Goal: Information Seeking & Learning: Learn about a topic

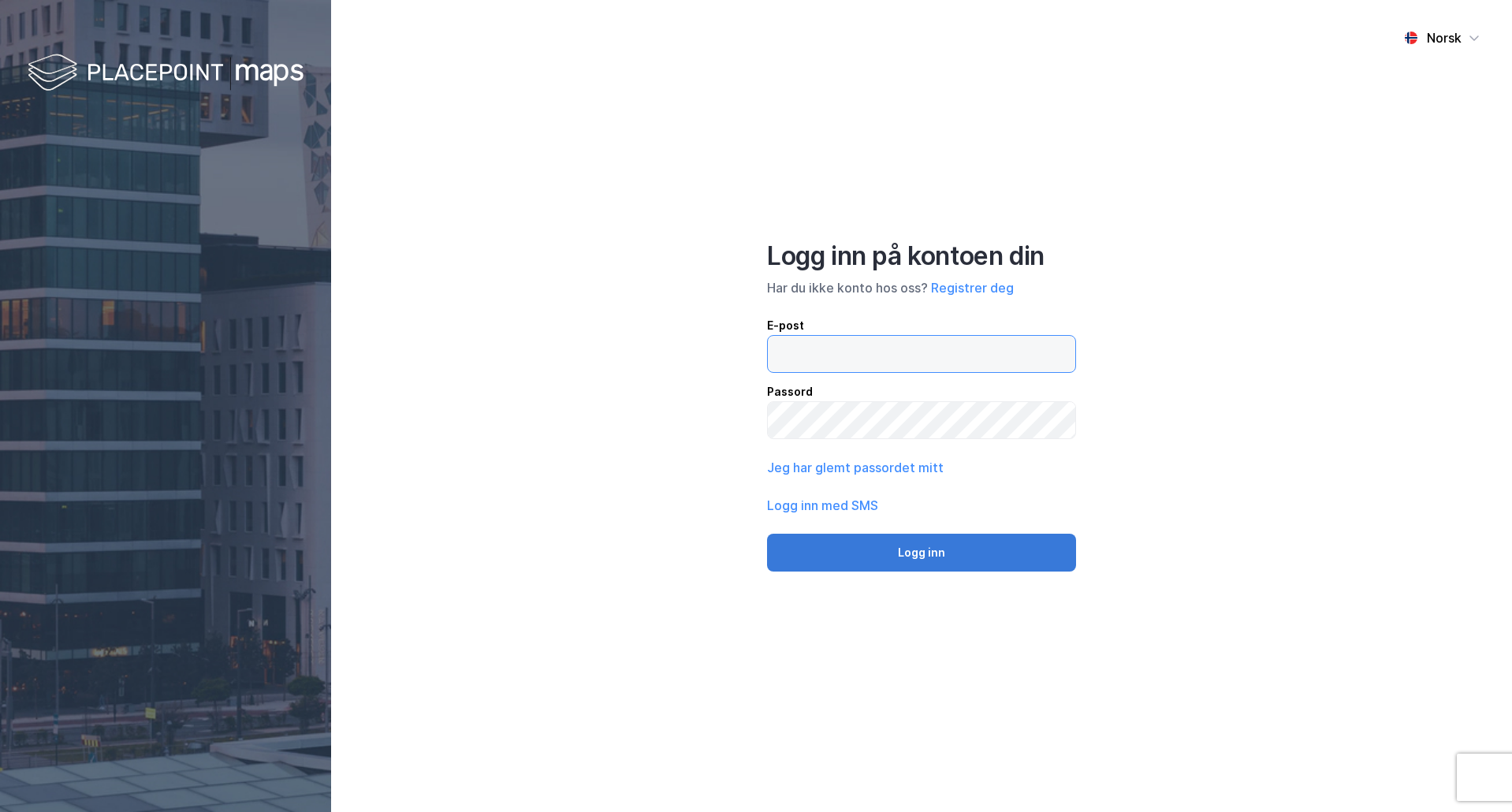
type input "[PERSON_NAME][EMAIL_ADDRESS][DOMAIN_NAME]"
click at [948, 547] on button "Logg inn" at bounding box center [921, 552] width 309 height 38
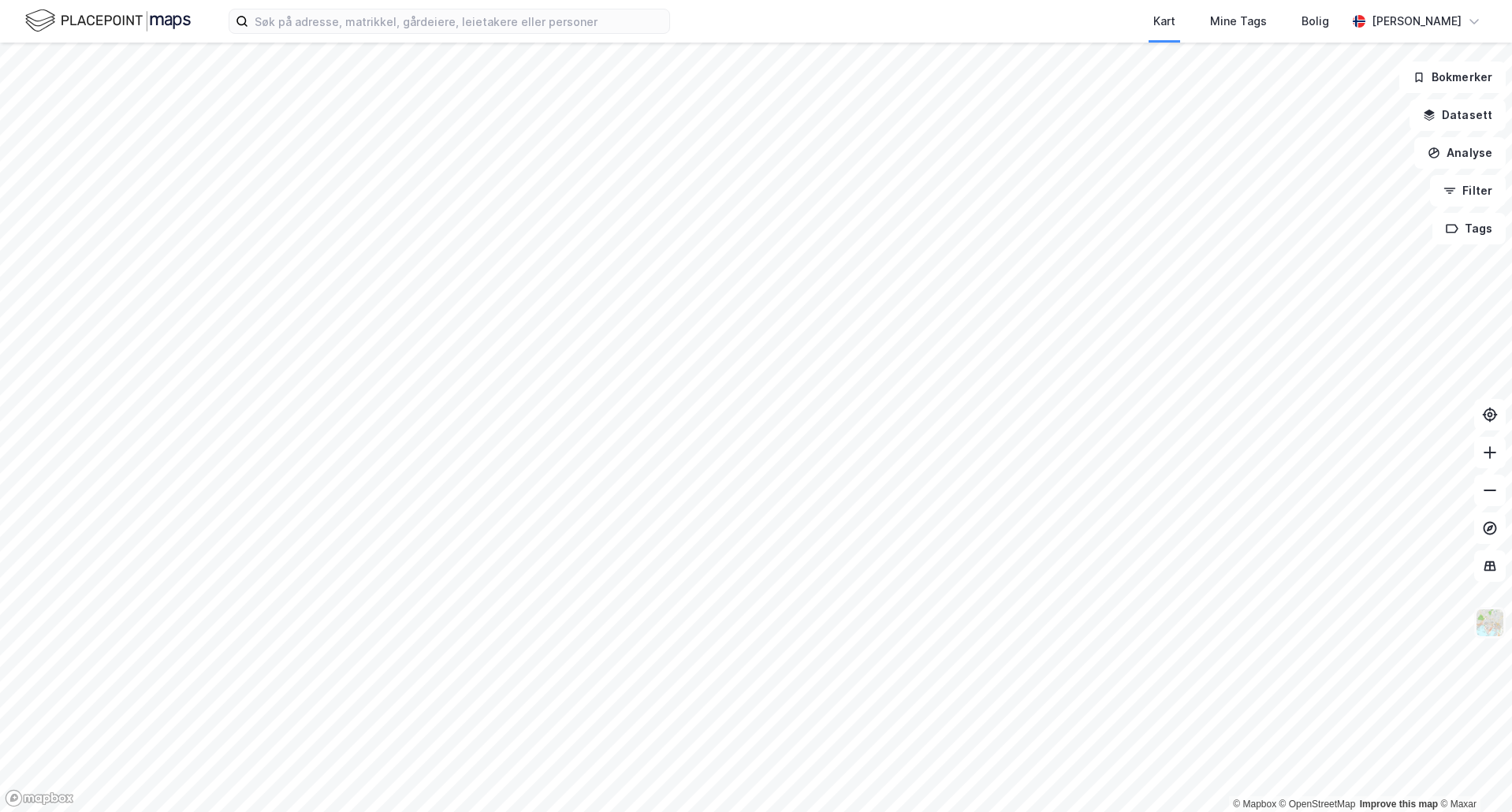
click at [1488, 625] on img at bounding box center [1490, 622] width 30 height 30
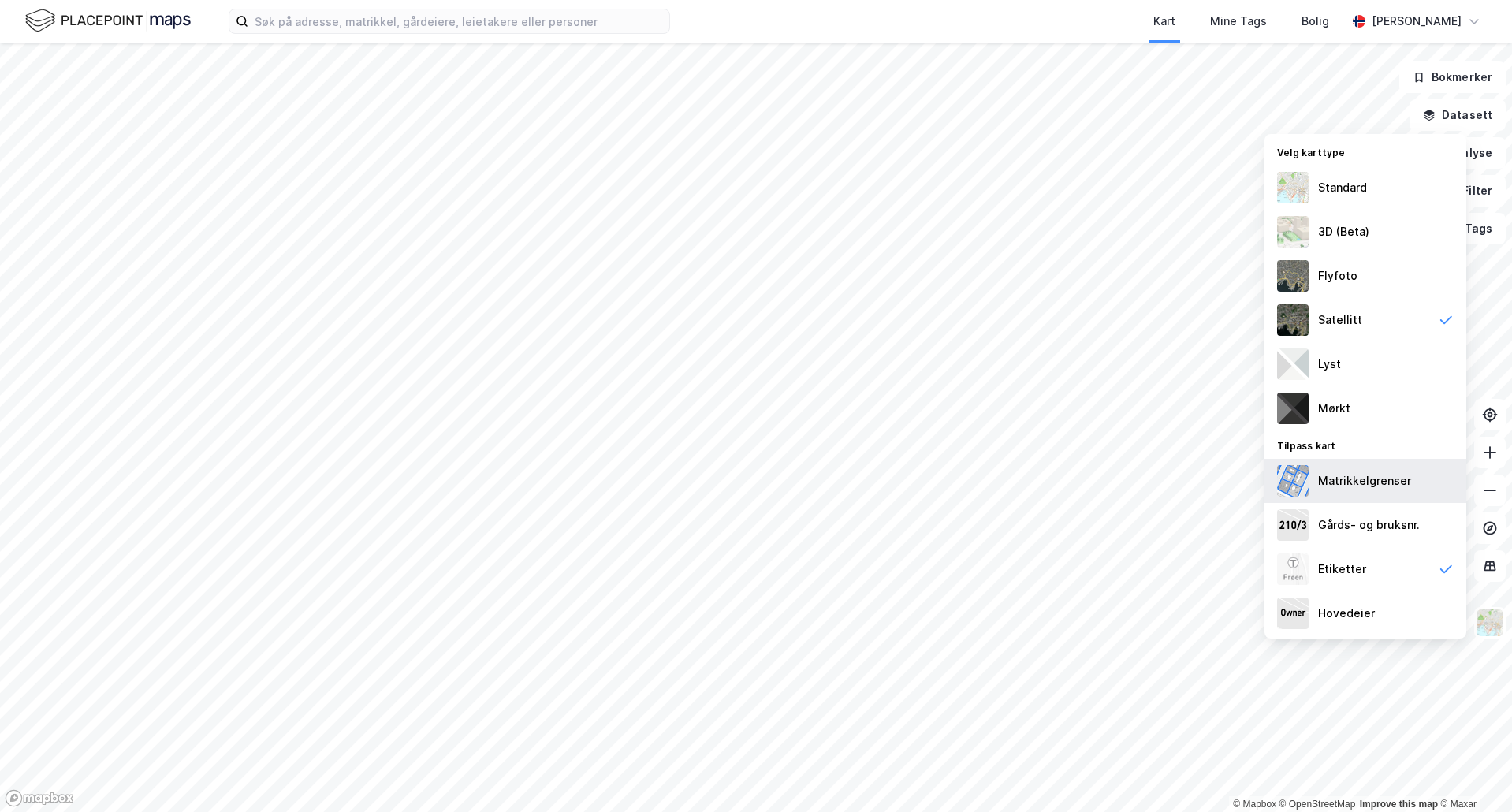
click at [1421, 487] on div "Matrikkelgrenser" at bounding box center [1365, 481] width 202 height 45
click at [1413, 523] on div "Gårds- og bruksnr." at bounding box center [1369, 525] width 102 height 19
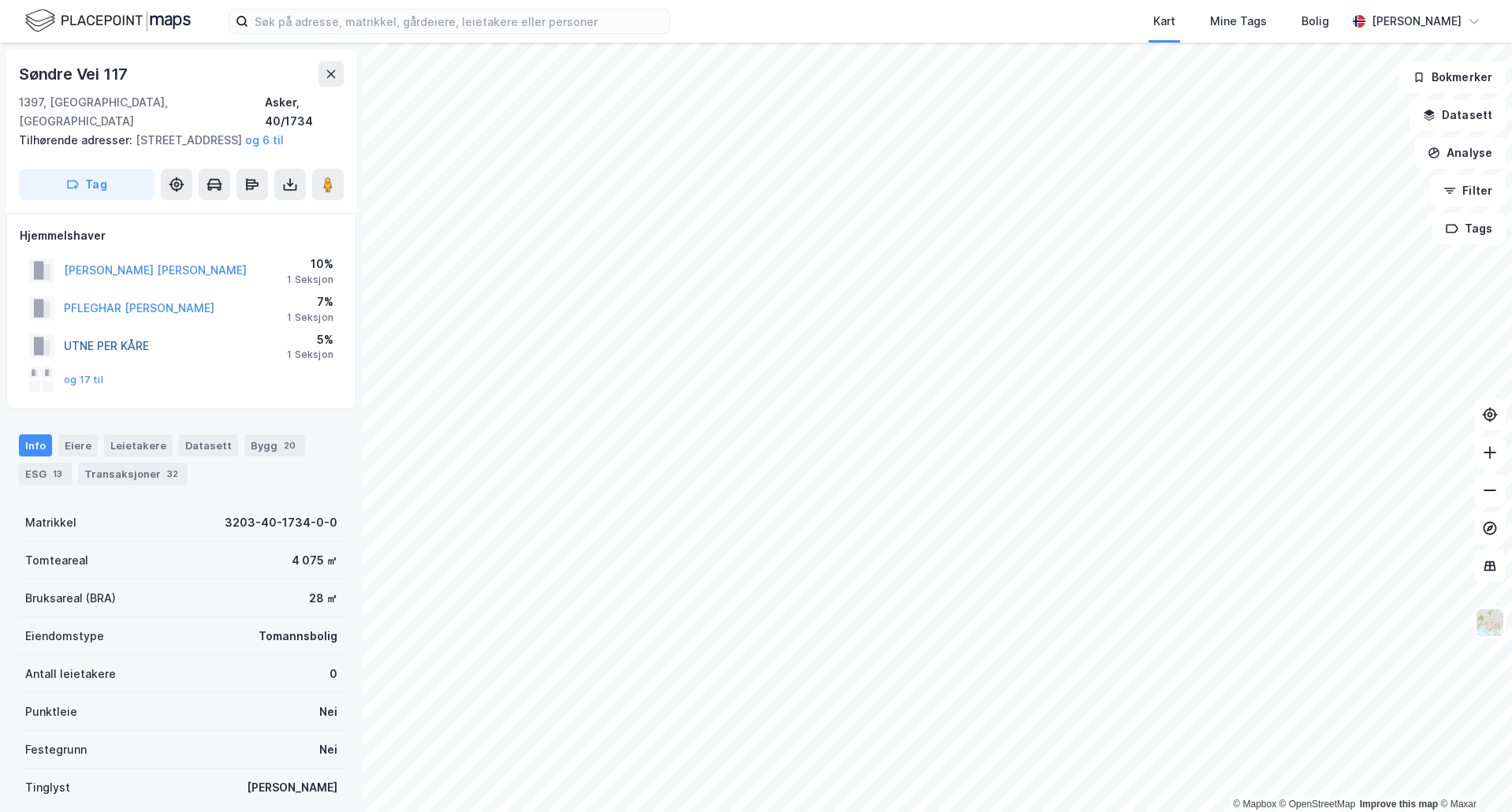
click at [0, 0] on button "UTNE PER KÅRE" at bounding box center [0, 0] width 0 height 0
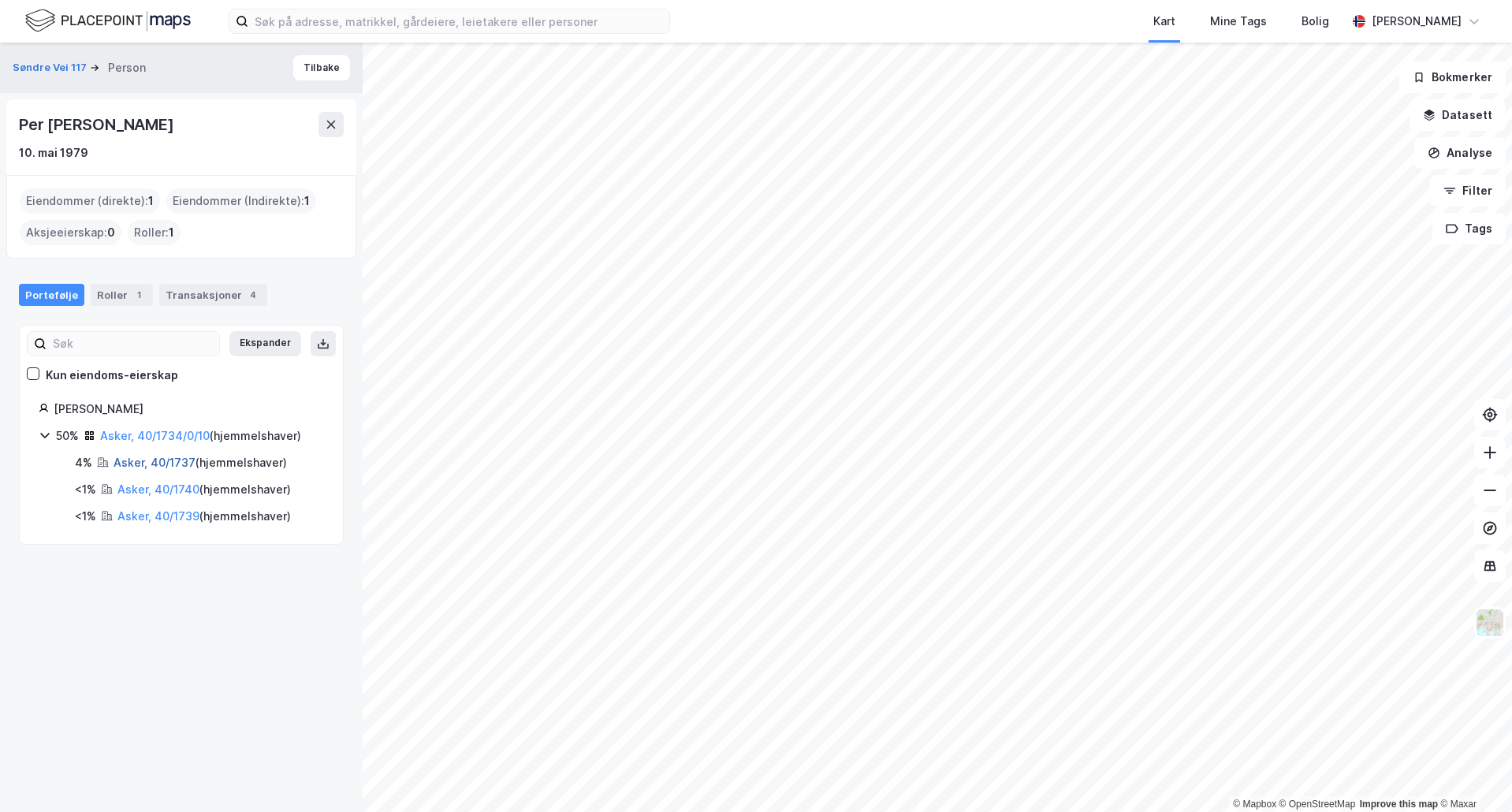
click at [135, 460] on link "Asker, 40/1737" at bounding box center [154, 462] width 82 height 14
click at [142, 515] on link "Asker, 40/1739" at bounding box center [158, 515] width 82 height 14
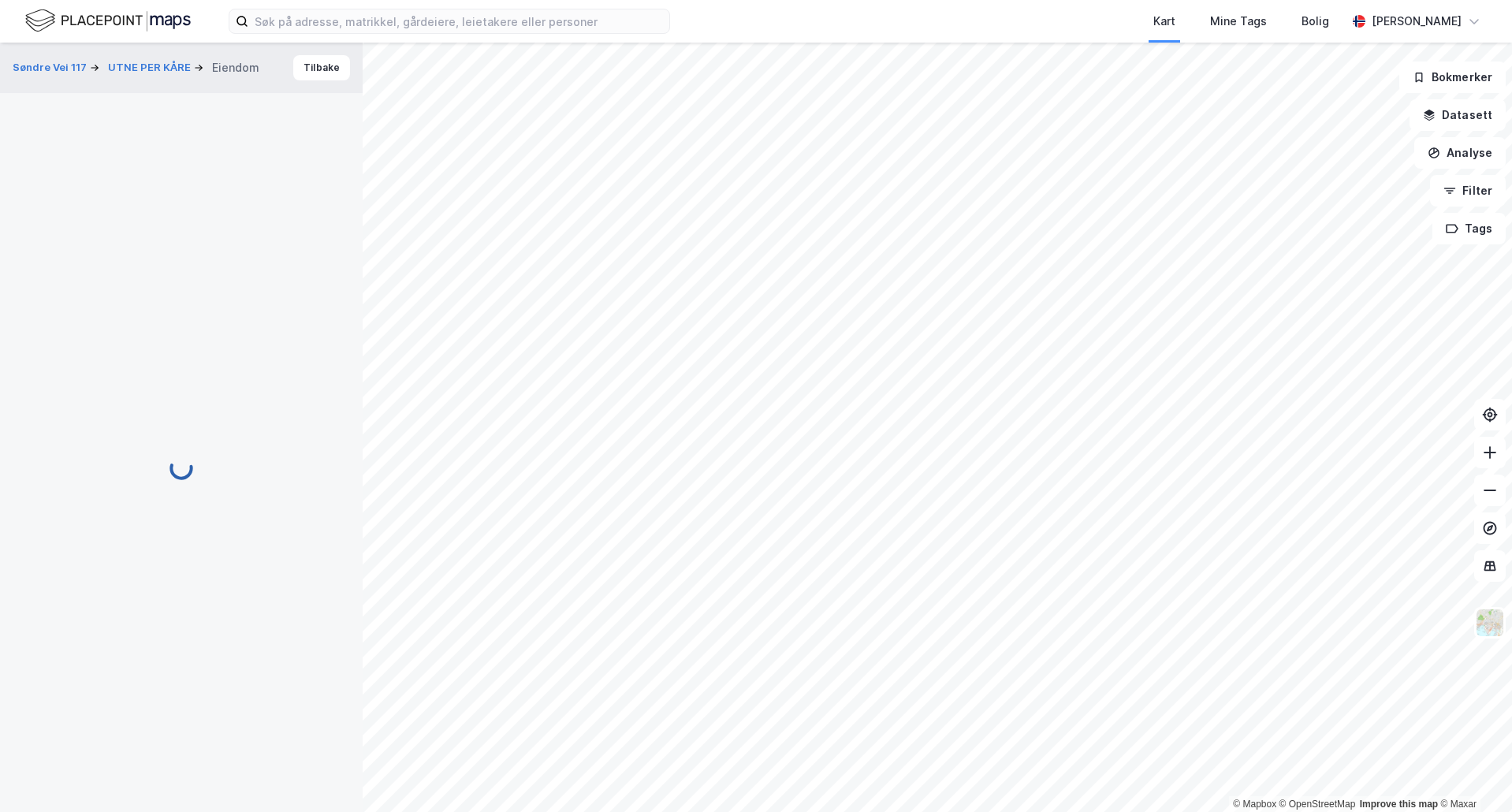
scroll to position [1, 0]
